Goal: Information Seeking & Learning: Stay updated

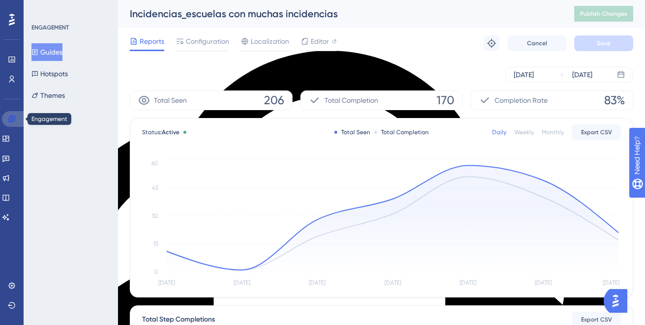
click at [11, 119] on icon at bounding box center [11, 118] width 6 height 6
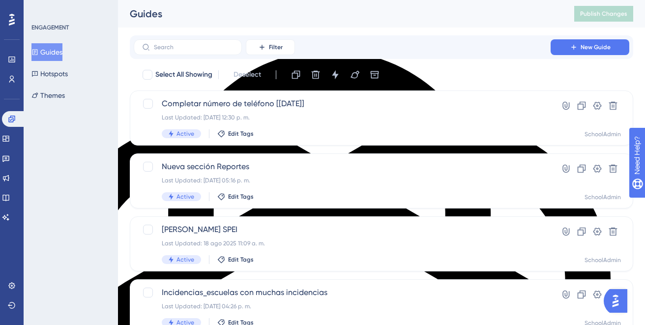
click at [58, 51] on button "Guides" at bounding box center [46, 52] width 31 height 18
click at [9, 180] on icon at bounding box center [6, 178] width 8 height 8
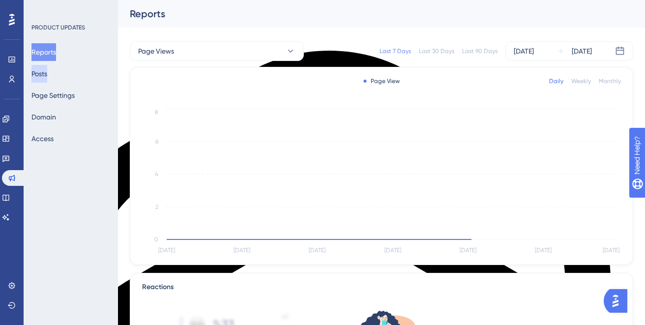
click at [47, 73] on button "Posts" at bounding box center [39, 74] width 16 height 18
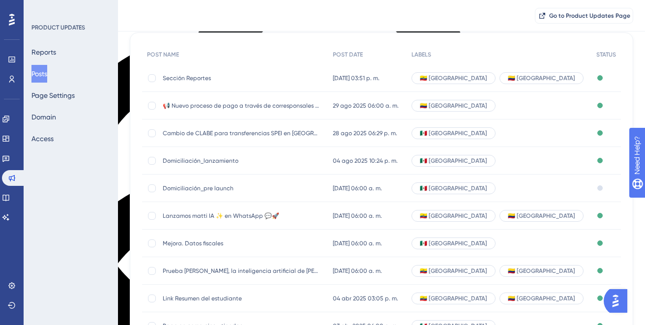
scroll to position [88, 0]
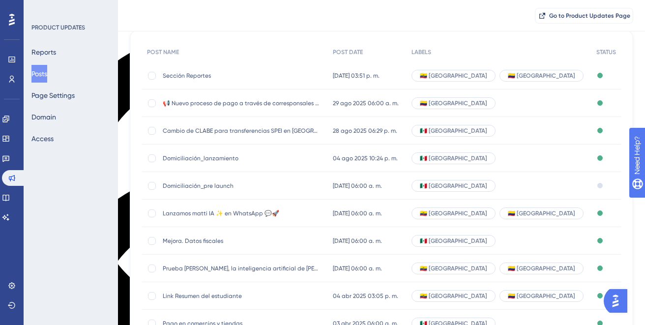
click at [192, 77] on span "Sección Reportes" at bounding box center [241, 76] width 157 height 8
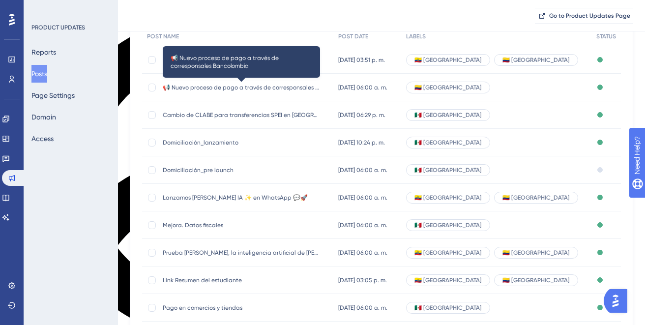
scroll to position [117, 0]
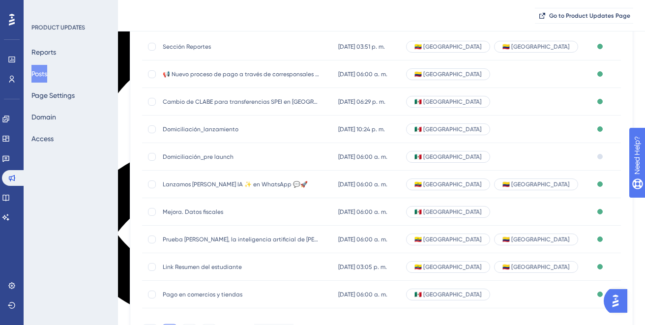
click at [207, 129] on span "Domiciliación_lanzamiento" at bounding box center [241, 129] width 157 height 8
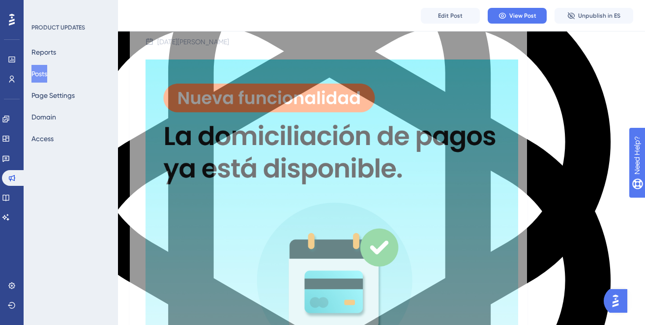
scroll to position [136, 0]
